Goal: Find specific page/section: Find specific page/section

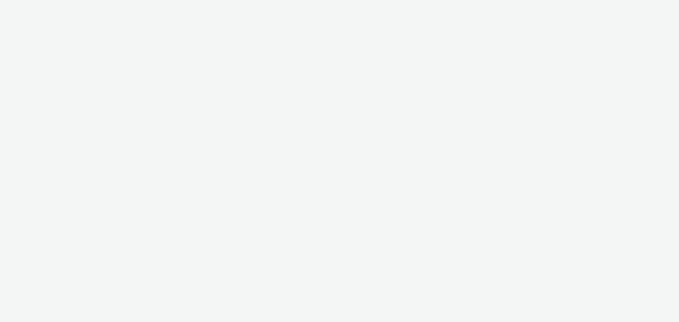
select select "11a7df10-284f-415c-b52a-427acf4c31ae"
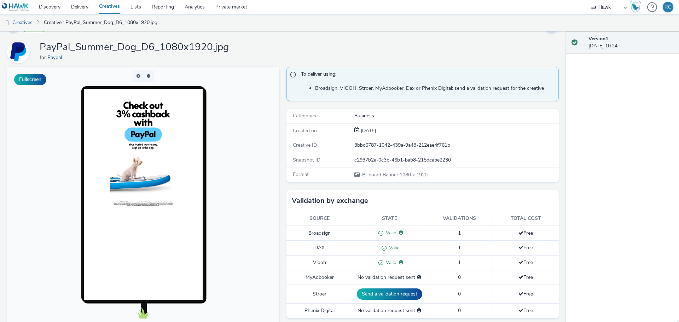
scroll to position [27, 0]
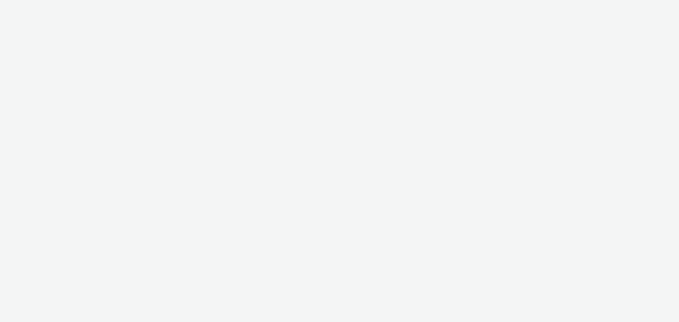
select select "11a7df10-284f-415c-b52a-427acf4c31ae"
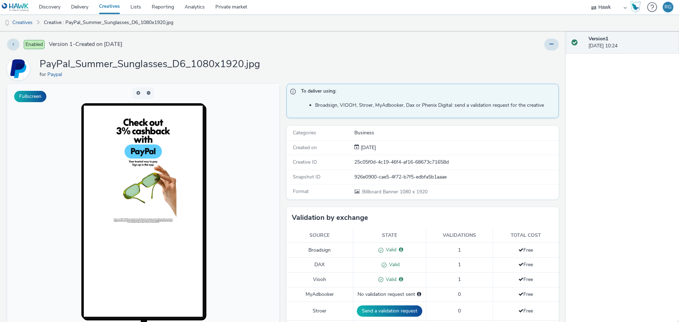
scroll to position [22, 0]
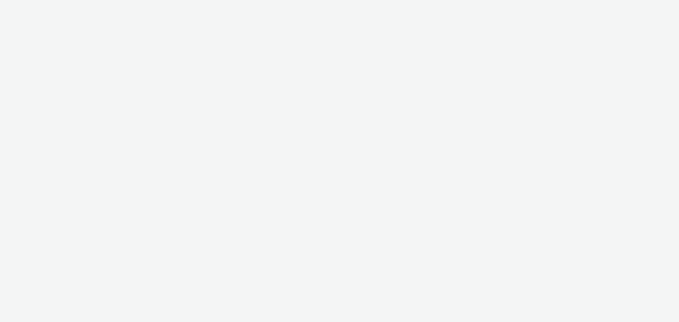
select select "11a7df10-284f-415c-b52a-427acf4c31ae"
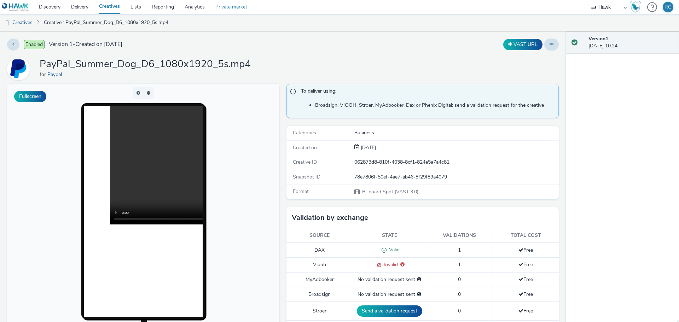
click at [228, 7] on link "Private market" at bounding box center [231, 7] width 42 height 14
